Goal: Transaction & Acquisition: Download file/media

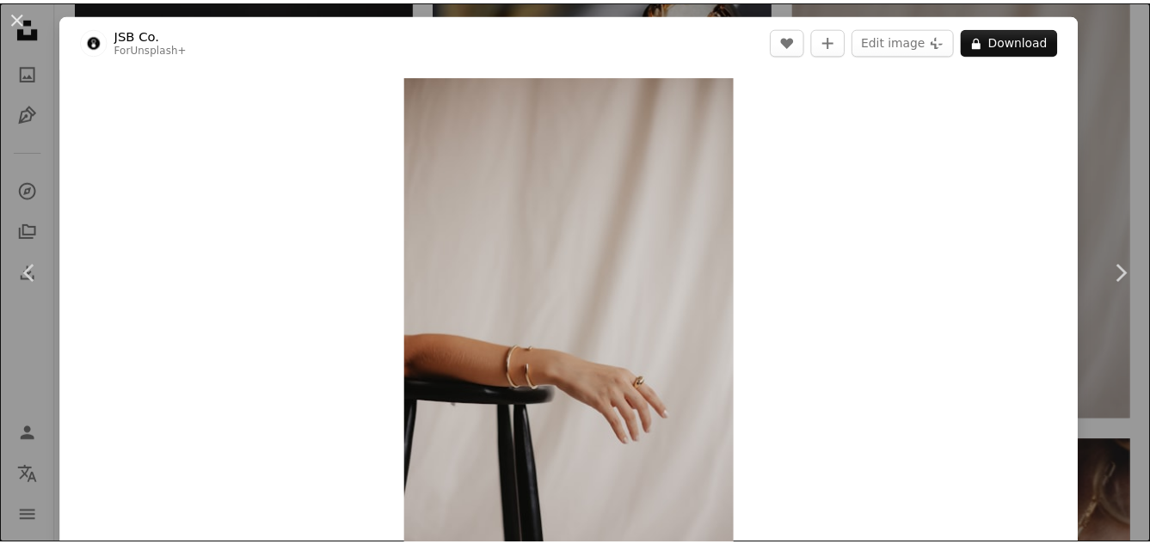
scroll to position [4816, 0]
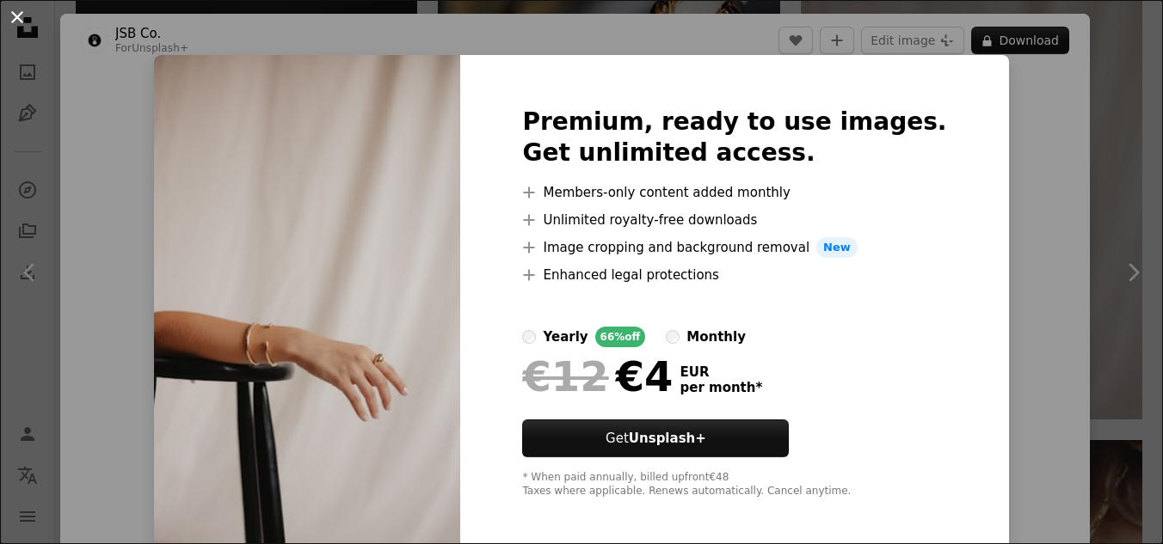
click at [12, 21] on button "An X shape" at bounding box center [17, 17] width 21 height 21
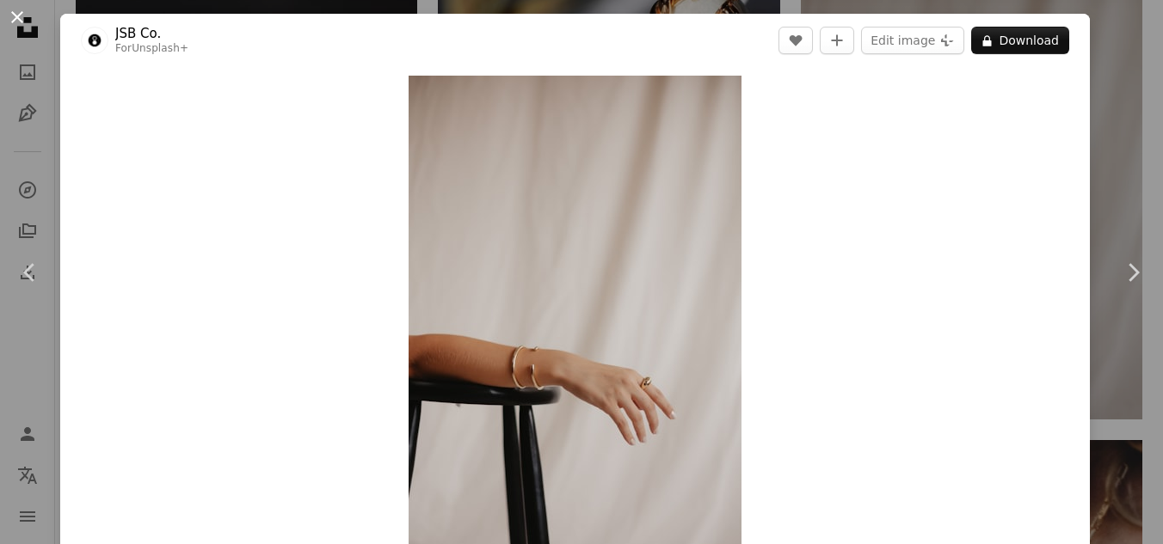
click at [20, 14] on button "An X shape" at bounding box center [17, 17] width 21 height 21
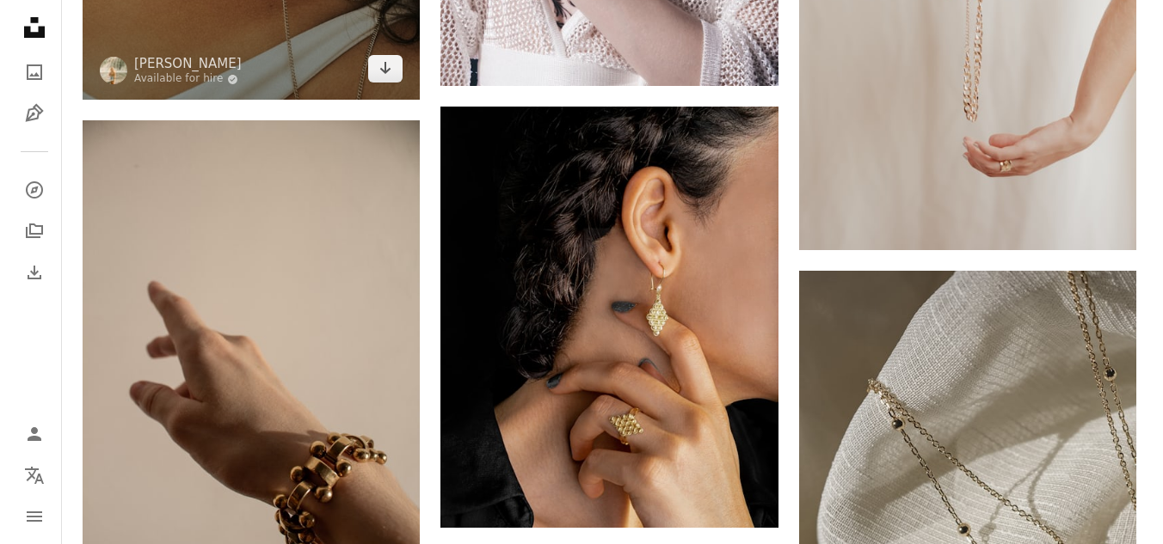
scroll to position [8771, 0]
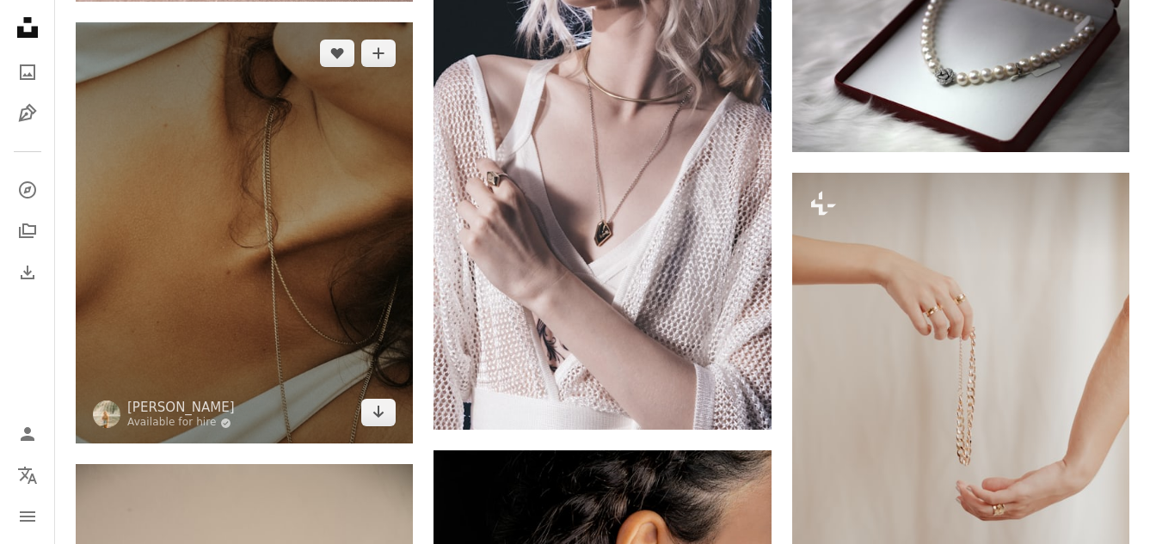
click at [181, 195] on img at bounding box center [244, 232] width 337 height 421
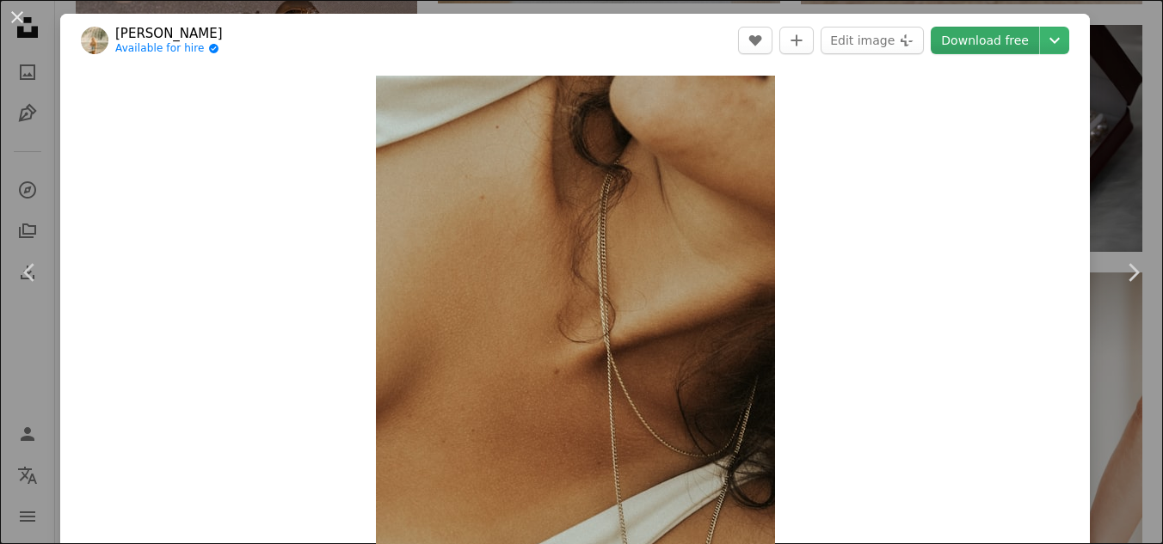
click at [964, 36] on link "Download free" at bounding box center [984, 41] width 108 height 28
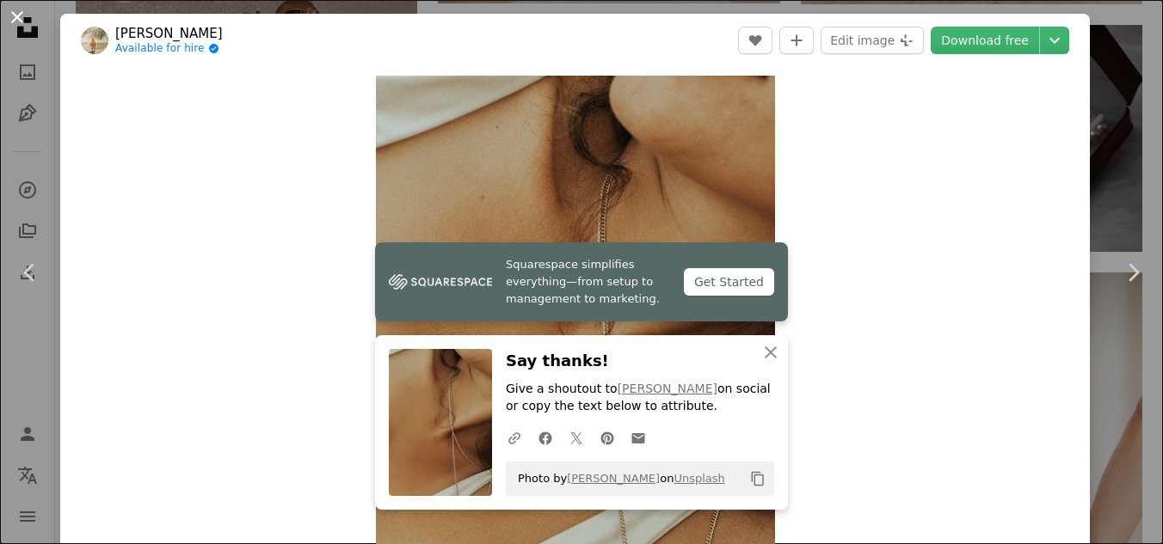
drag, startPoint x: 19, startPoint y: 21, endPoint x: 139, endPoint y: 49, distance: 123.7
click at [19, 21] on button "An X shape" at bounding box center [17, 17] width 21 height 21
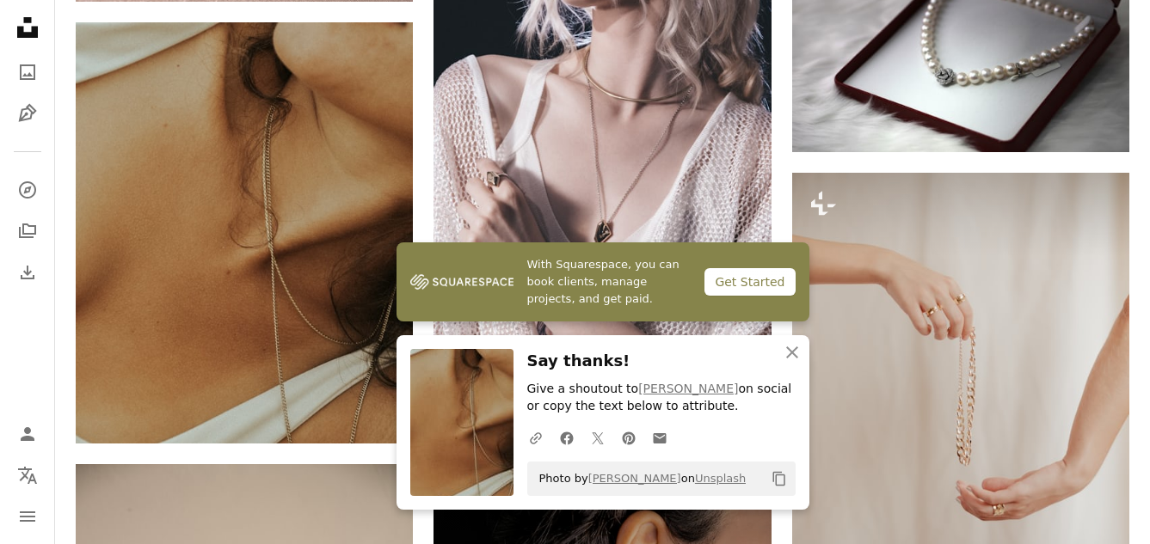
scroll to position [9201, 0]
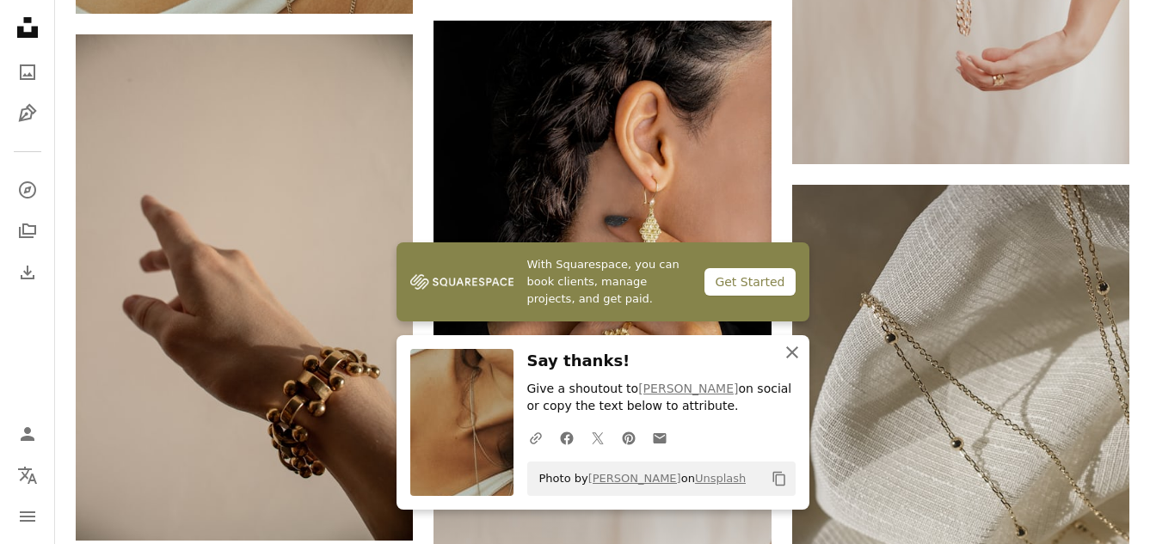
drag, startPoint x: 793, startPoint y: 352, endPoint x: 795, endPoint y: 341, distance: 10.5
click at [793, 351] on icon "button" at bounding box center [792, 353] width 12 height 12
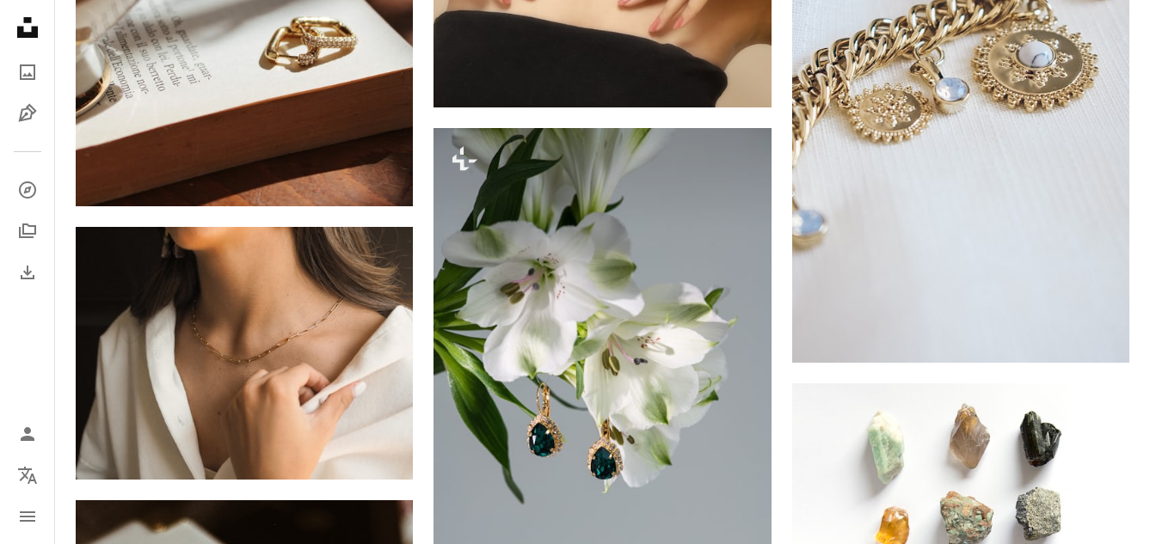
scroll to position [16339, 0]
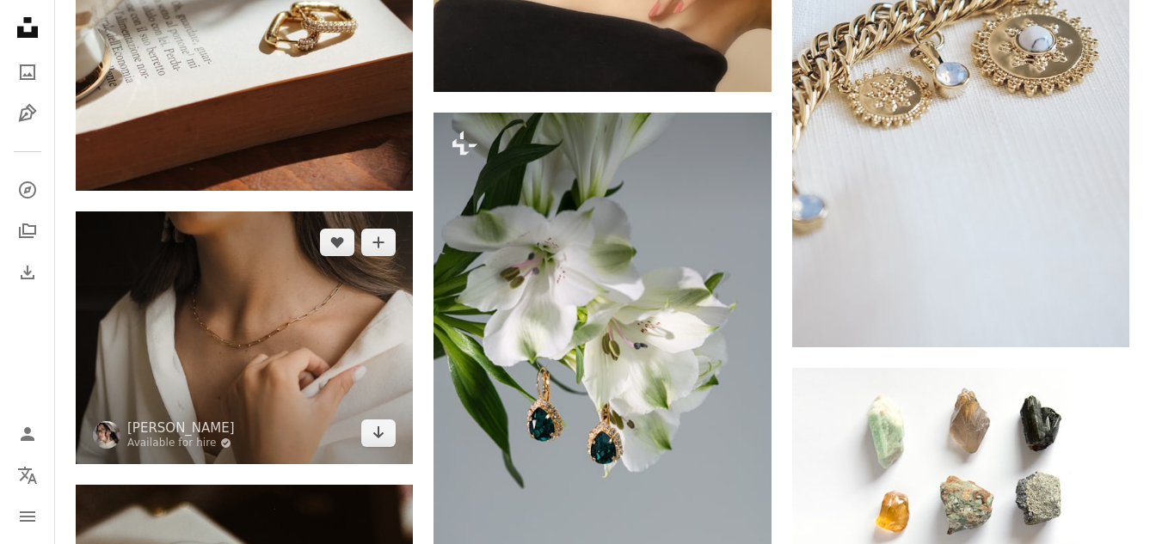
click at [187, 284] on img at bounding box center [244, 338] width 337 height 253
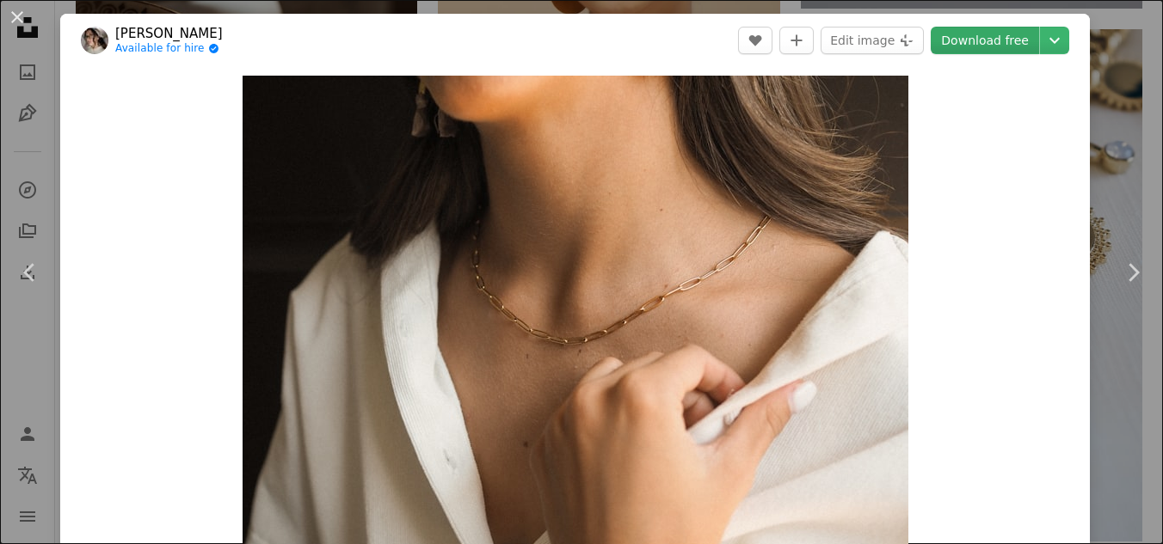
click at [991, 40] on link "Download free" at bounding box center [984, 41] width 108 height 28
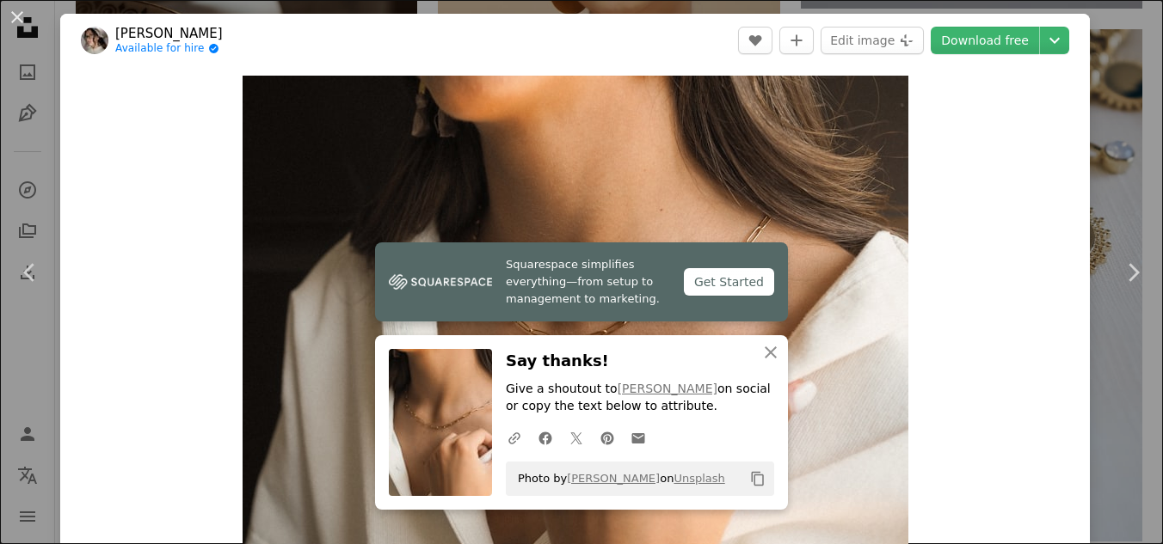
drag, startPoint x: 14, startPoint y: 22, endPoint x: 691, endPoint y: 216, distance: 704.7
click at [16, 23] on button "An X shape" at bounding box center [17, 17] width 21 height 21
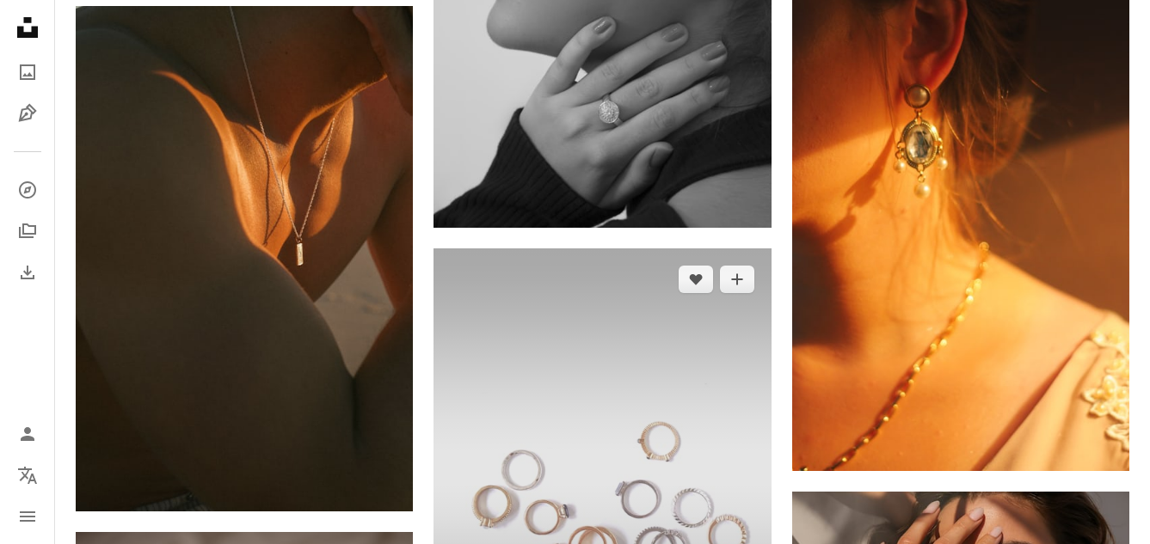
scroll to position [18316, 0]
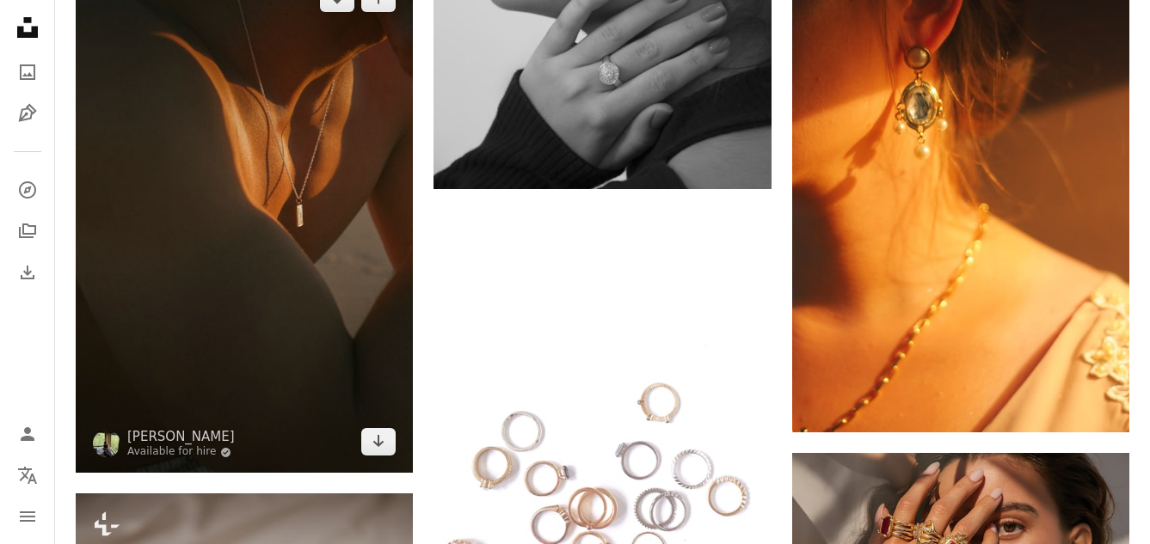
click at [255, 239] on img at bounding box center [244, 220] width 337 height 506
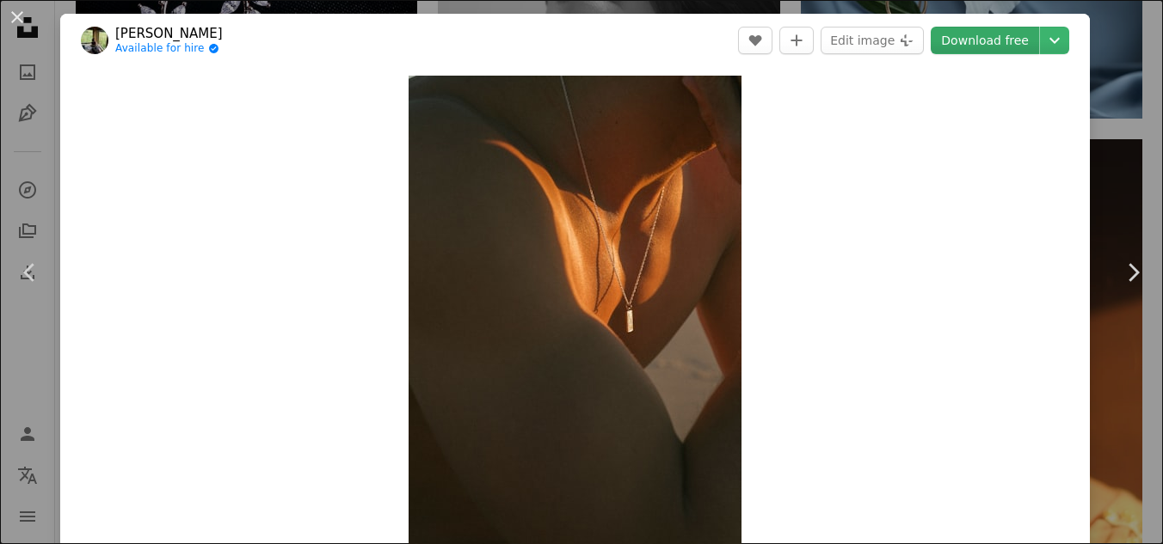
click at [1014, 34] on link "Download free" at bounding box center [984, 41] width 108 height 28
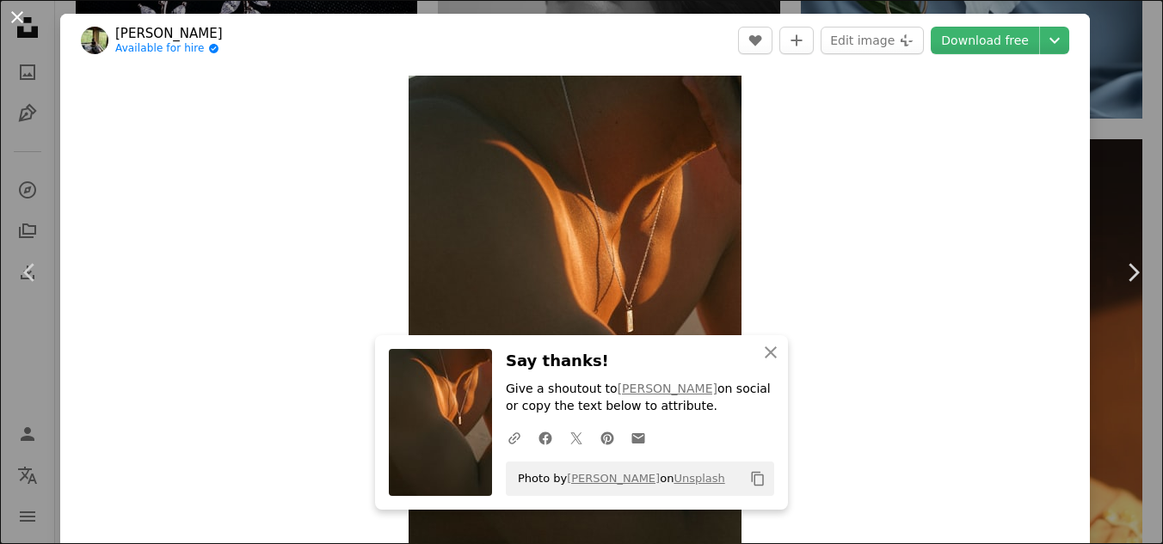
click at [18, 17] on button "An X shape" at bounding box center [17, 17] width 21 height 21
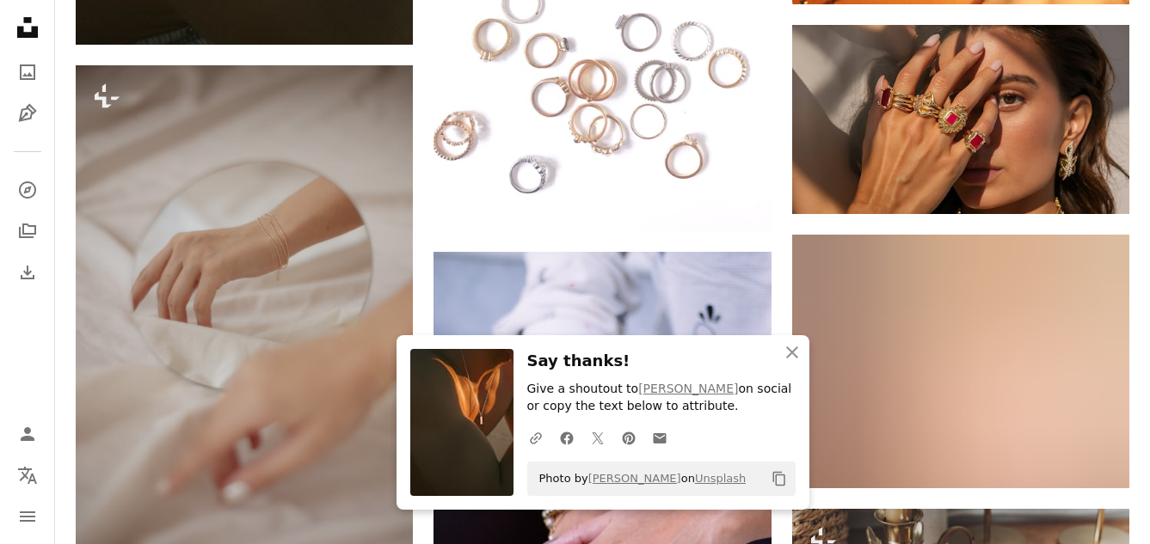
scroll to position [18746, 0]
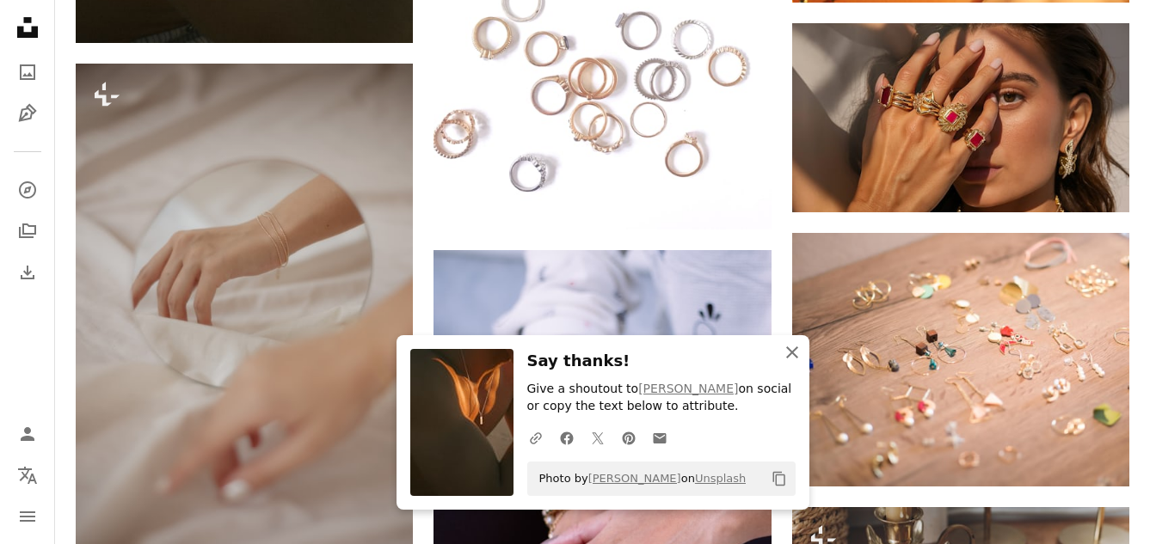
click at [786, 349] on icon "An X shape" at bounding box center [792, 352] width 21 height 21
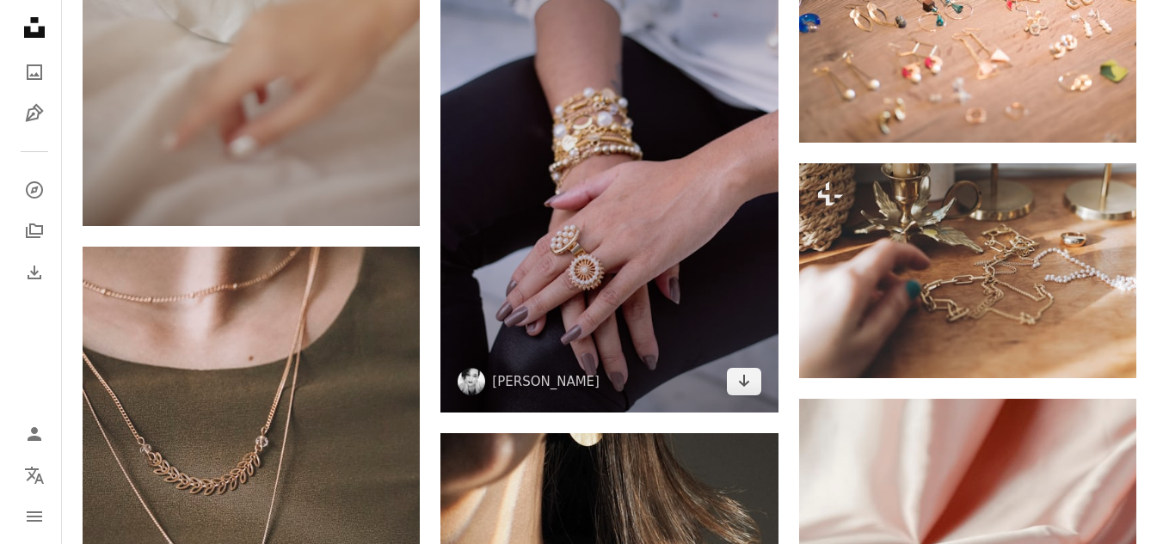
scroll to position [18832, 0]
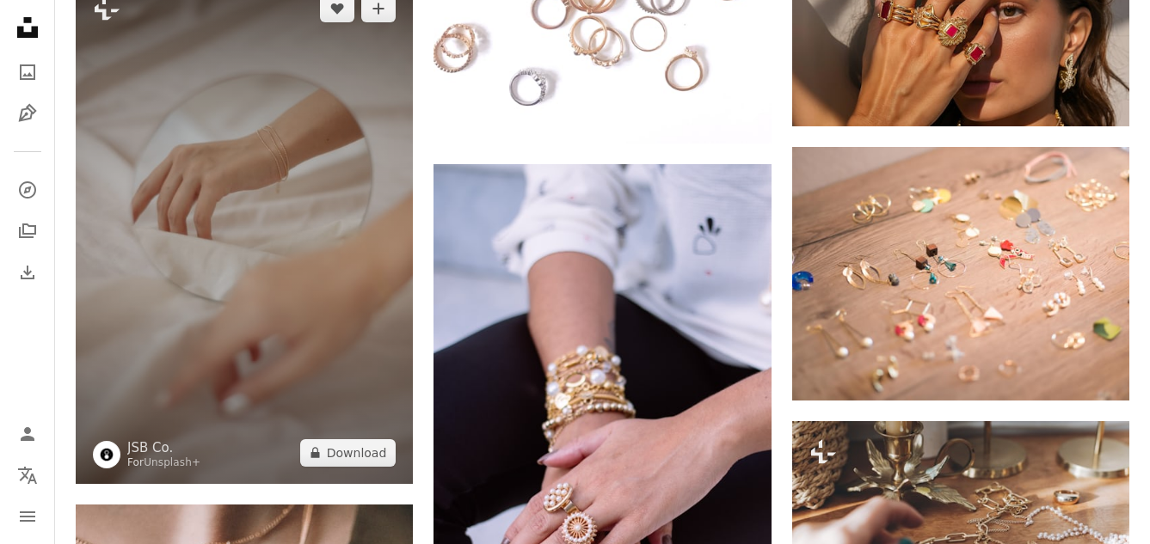
click at [217, 166] on img at bounding box center [244, 231] width 337 height 506
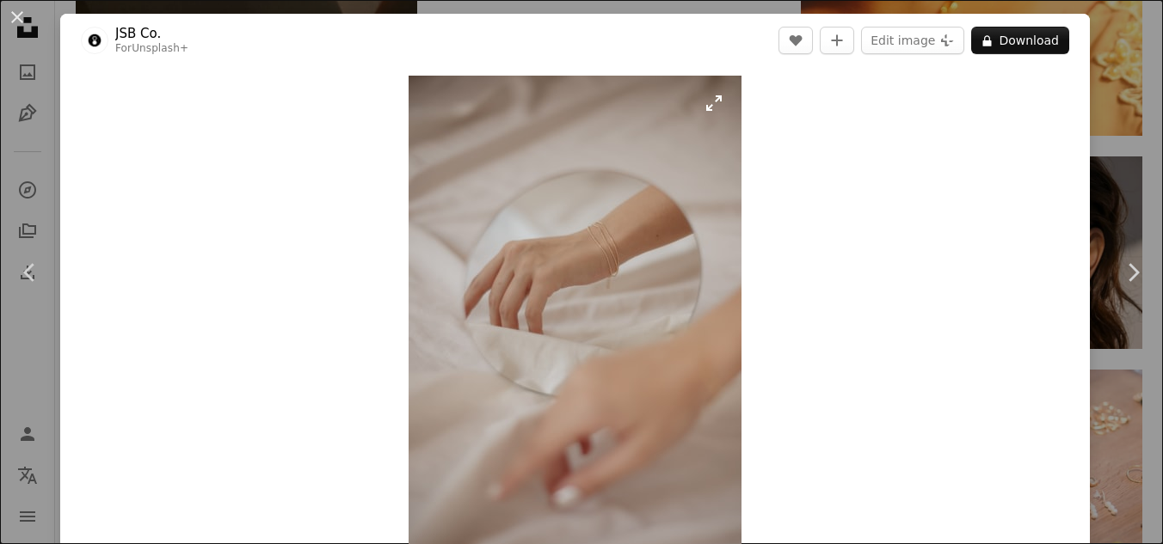
click at [596, 234] on img "Zoom in on this image" at bounding box center [574, 326] width 333 height 500
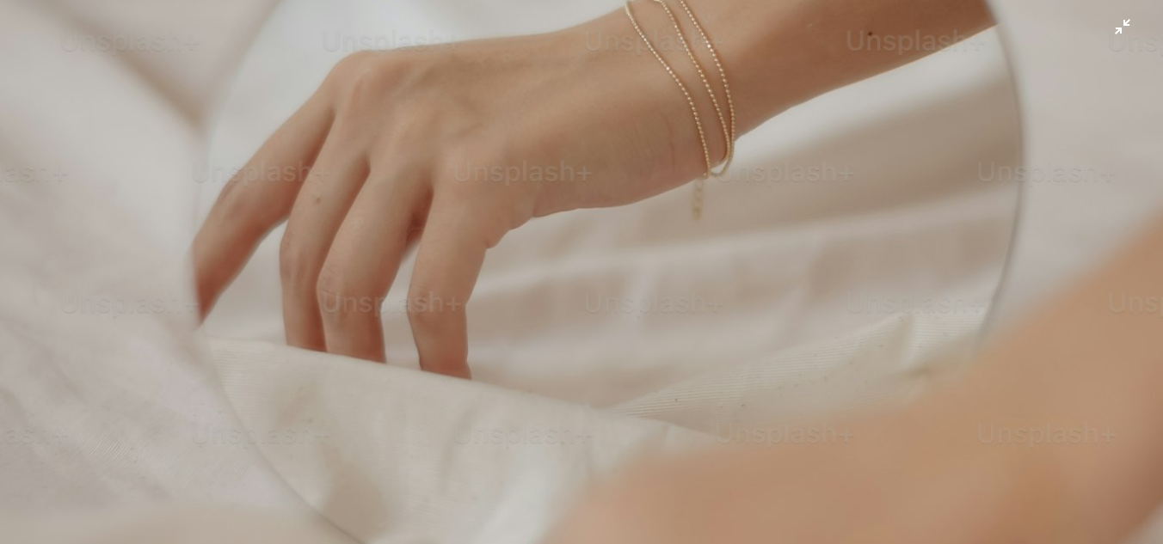
scroll to position [411, 0]
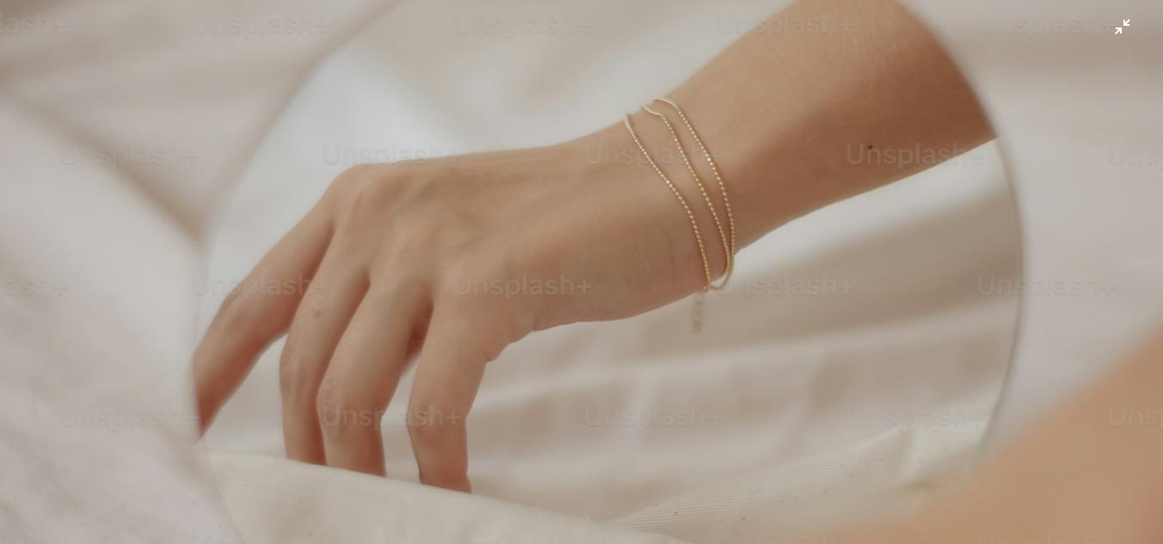
click at [1093, 30] on img "Zoom out on this image" at bounding box center [581, 461] width 1164 height 1747
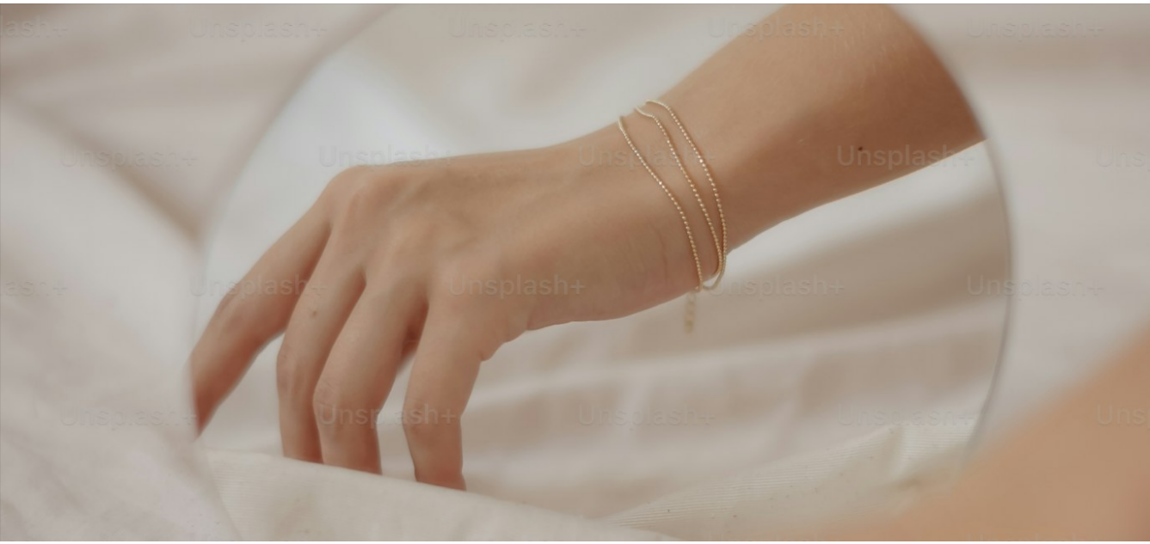
scroll to position [31, 0]
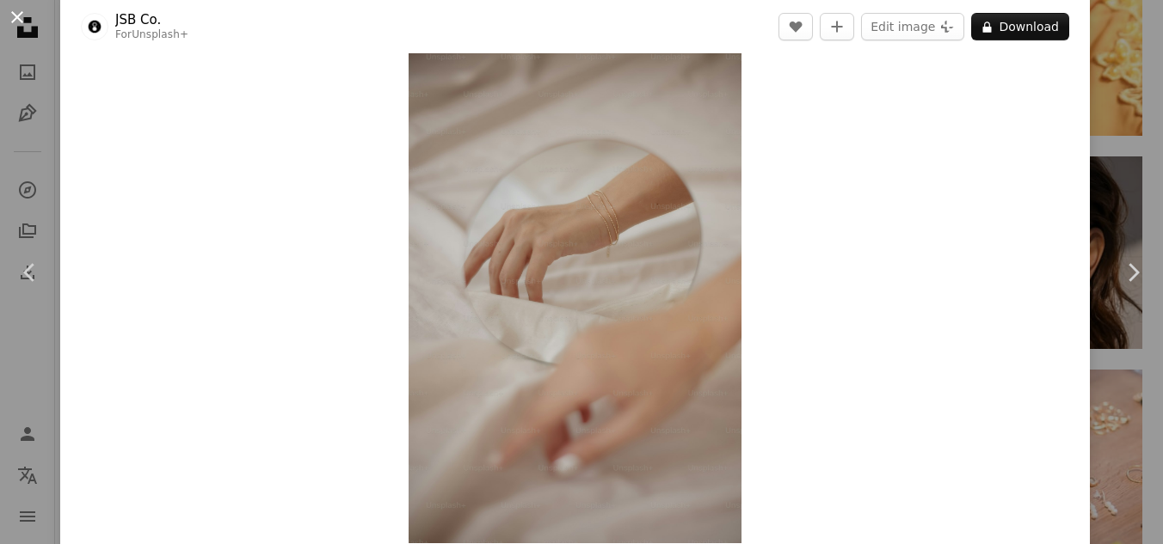
click at [28, 21] on button "An X shape" at bounding box center [17, 17] width 21 height 21
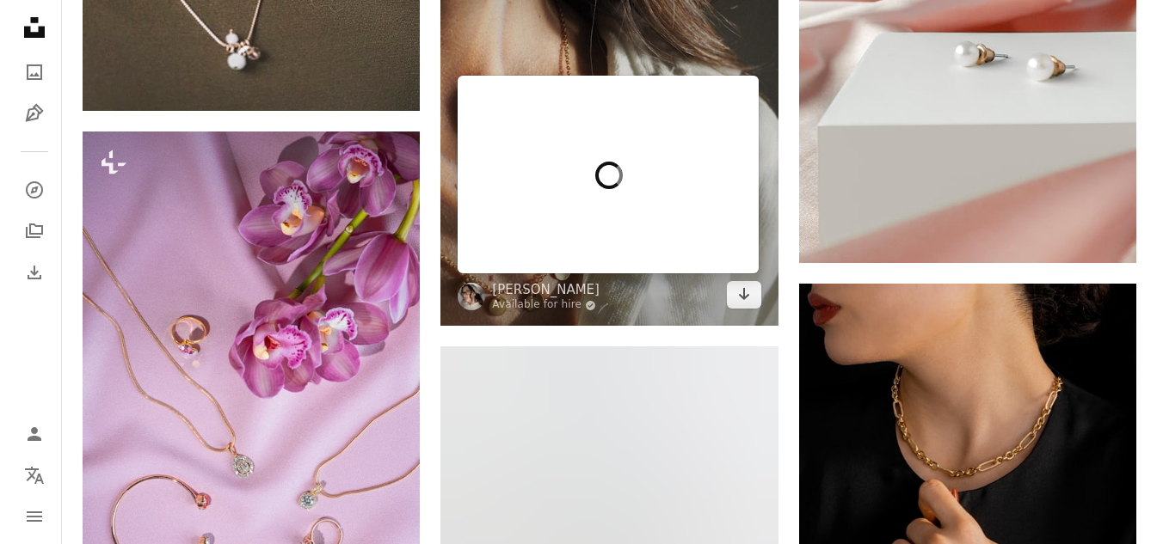
scroll to position [19520, 0]
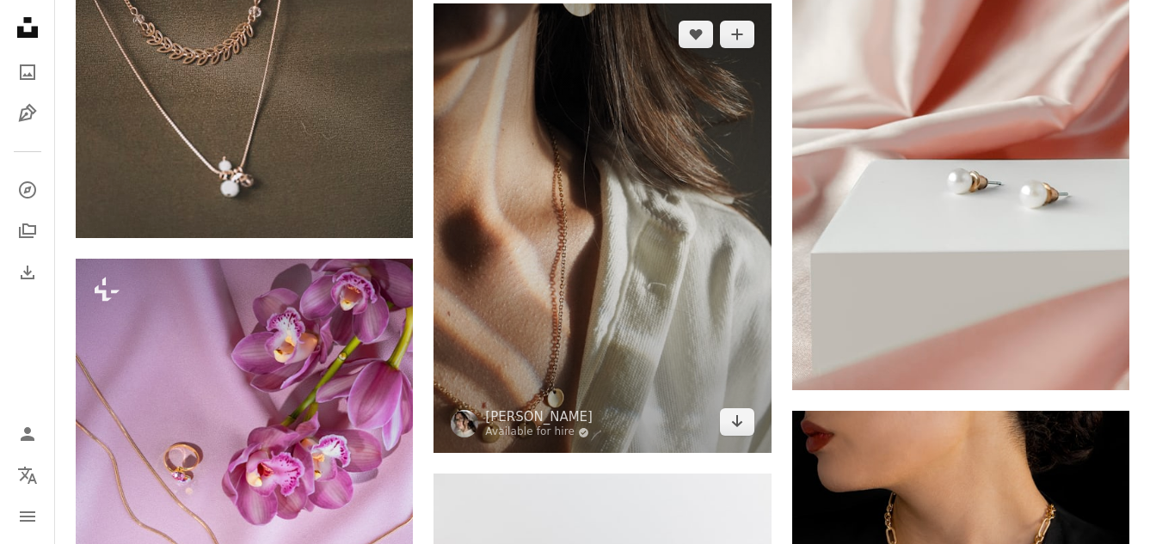
click at [575, 136] on img at bounding box center [601, 228] width 337 height 450
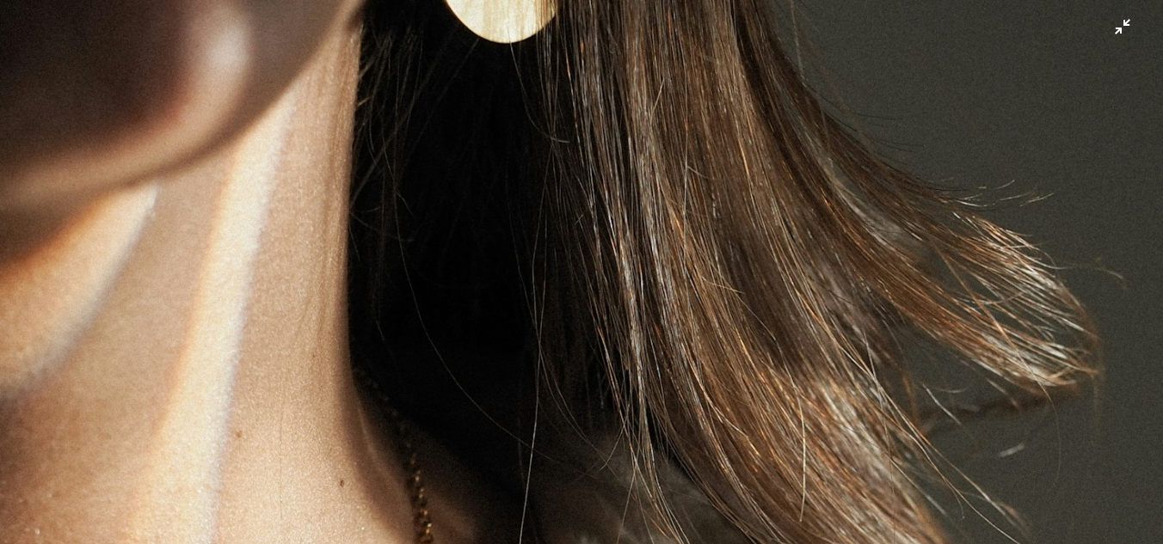
scroll to position [488, 0]
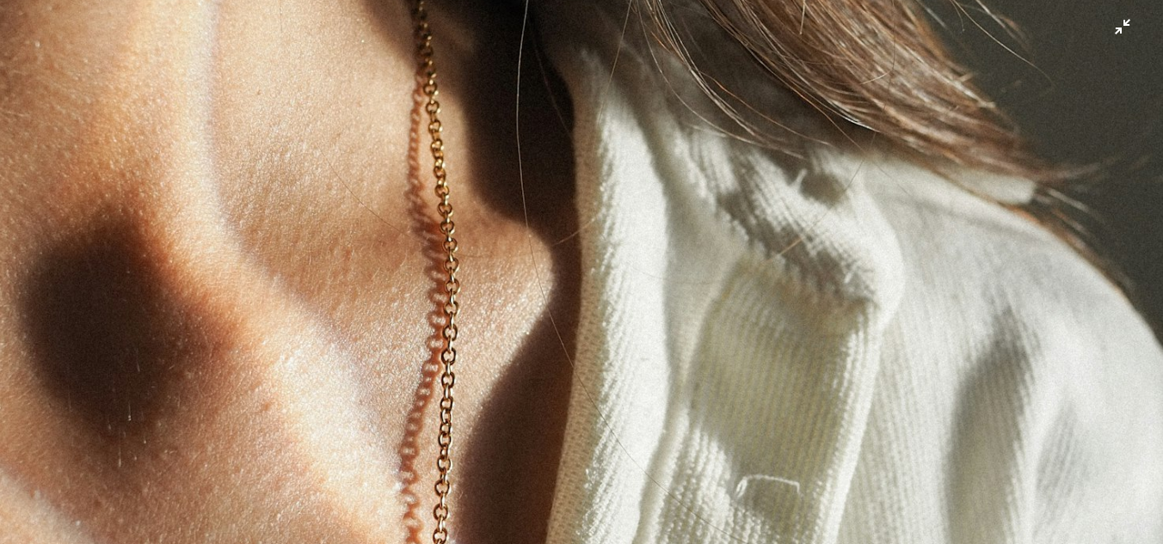
click at [450, 272] on img "Zoom out on this image" at bounding box center [581, 288] width 1164 height 1552
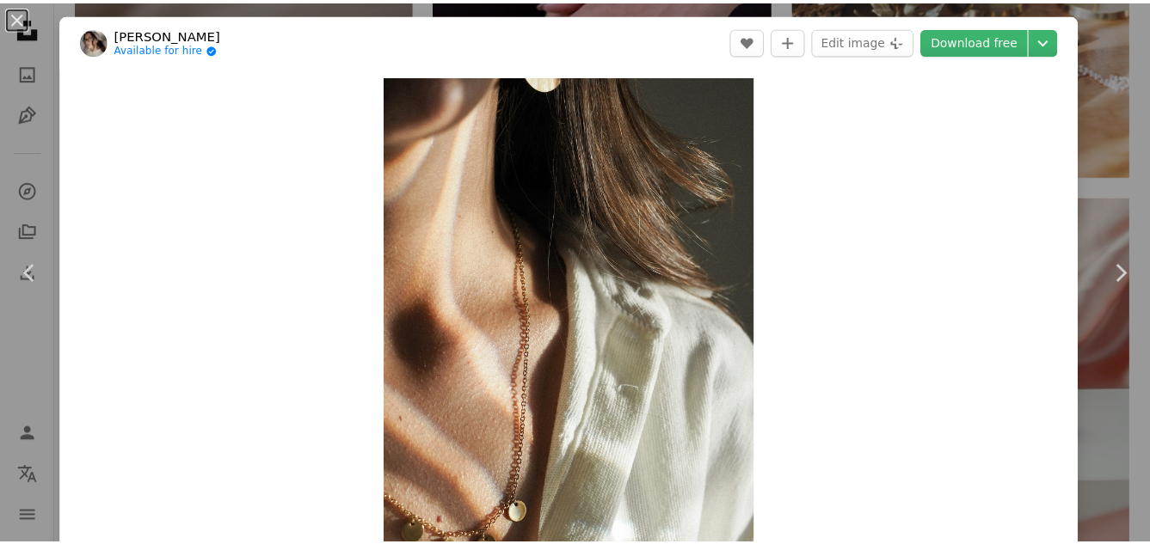
scroll to position [30, 0]
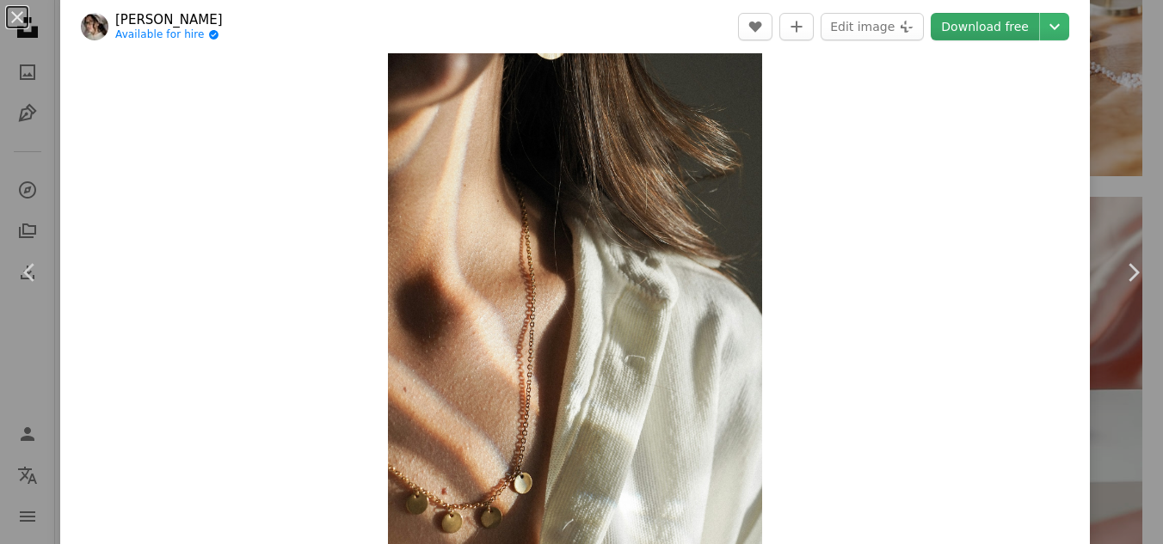
click at [992, 33] on link "Download free" at bounding box center [984, 27] width 108 height 28
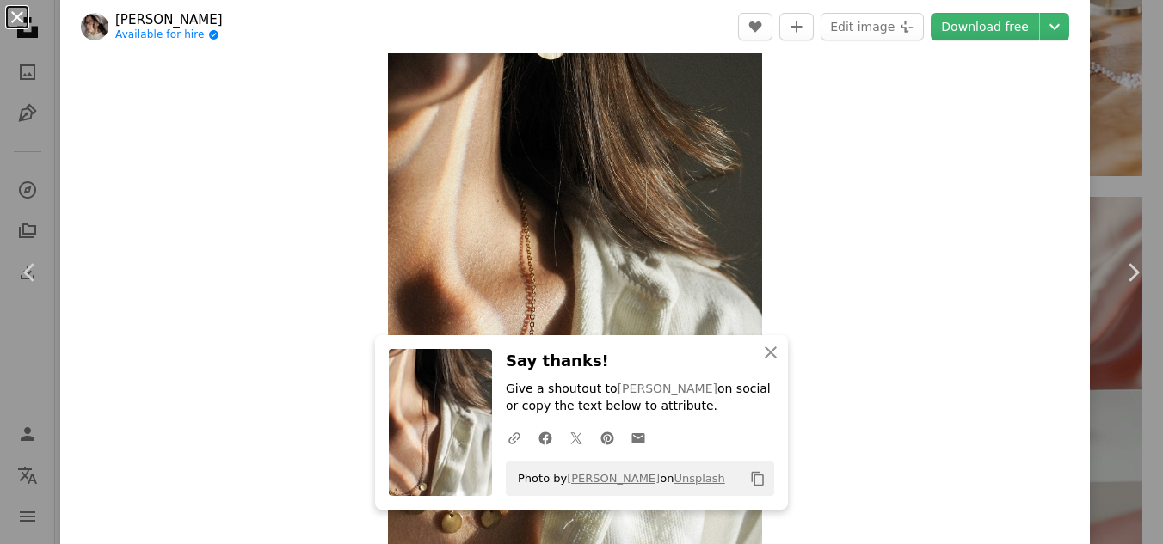
click at [17, 21] on button "An X shape" at bounding box center [17, 17] width 21 height 21
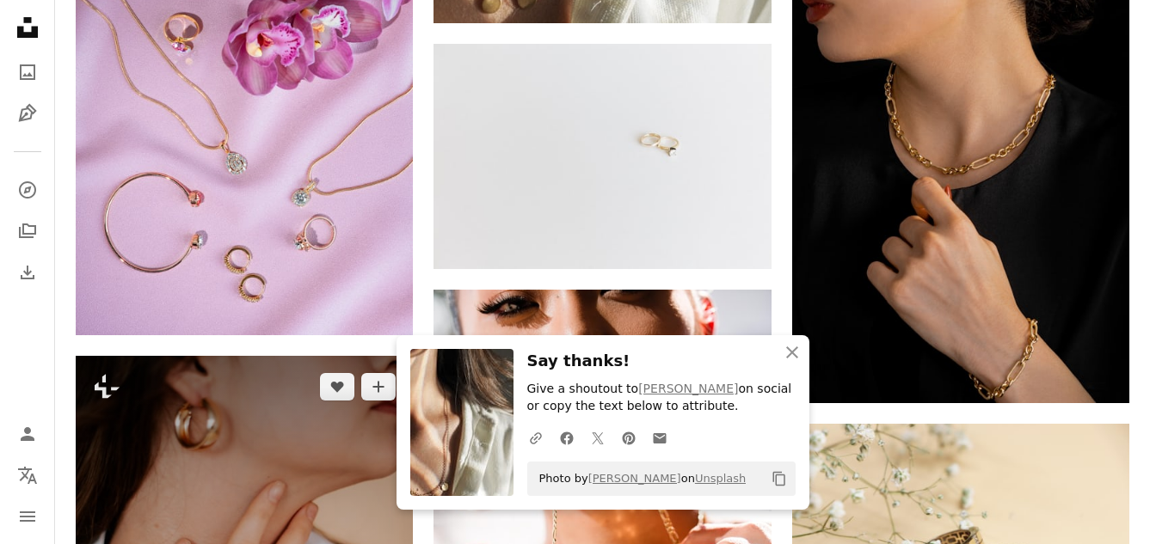
scroll to position [20208, 0]
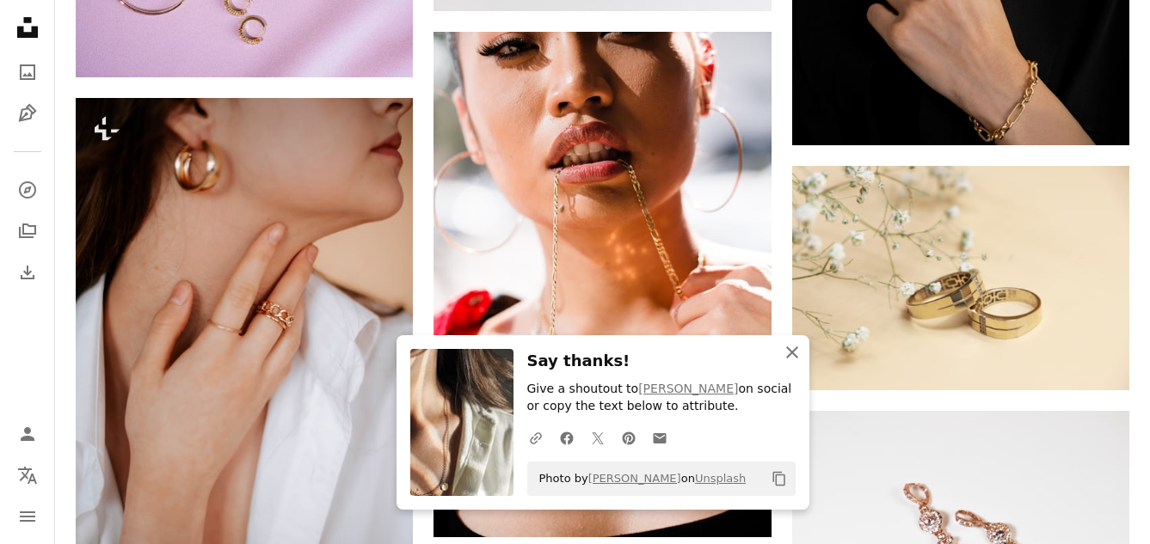
click at [790, 353] on icon "button" at bounding box center [792, 353] width 12 height 12
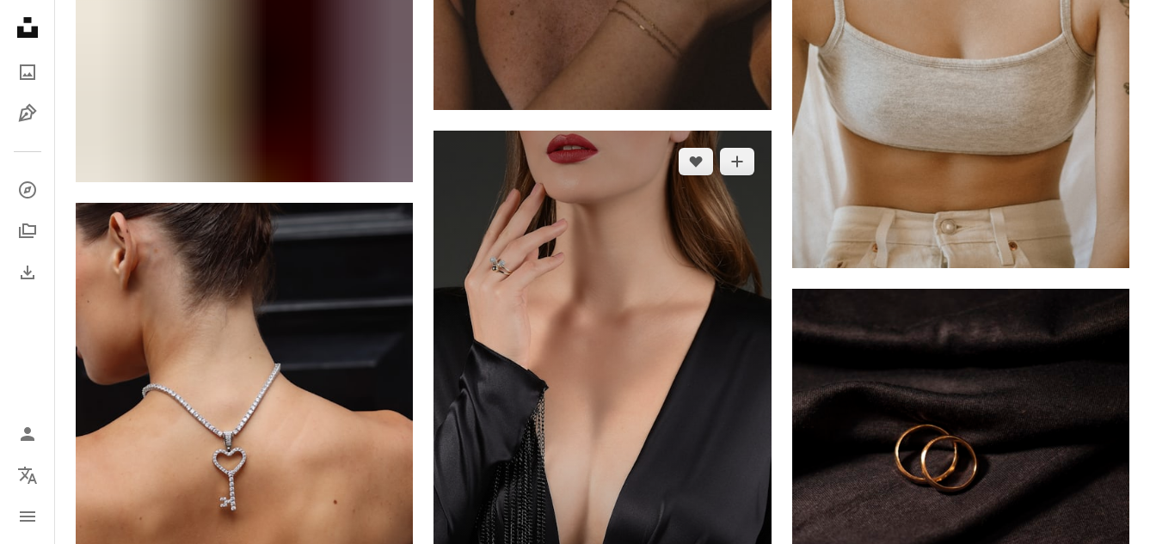
scroll to position [53746, 0]
